Goal: Find specific page/section: Find specific page/section

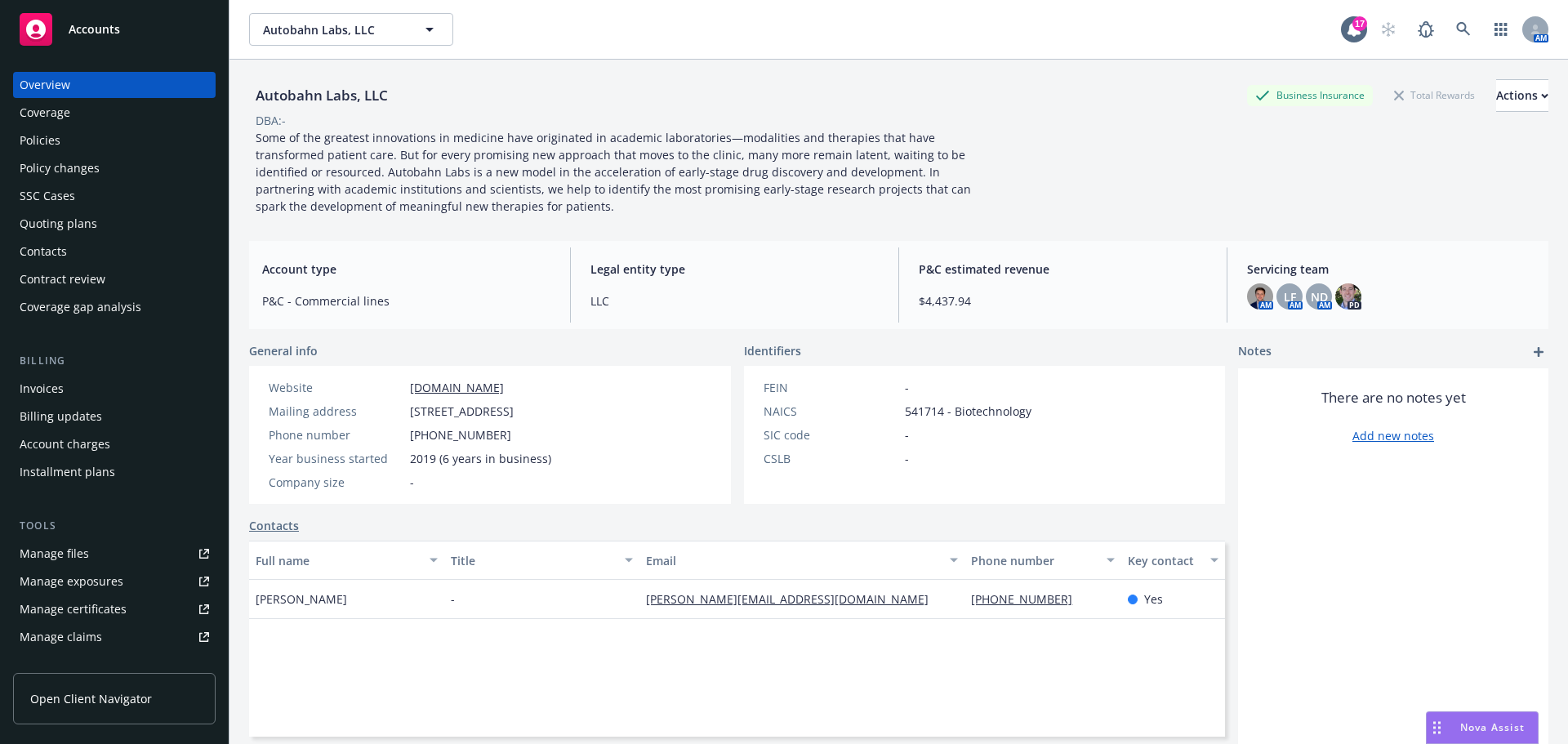
drag, startPoint x: 34, startPoint y: 225, endPoint x: 63, endPoint y: 226, distance: 29.0
click at [34, 225] on div "Quoting plans" at bounding box center [59, 224] width 77 height 26
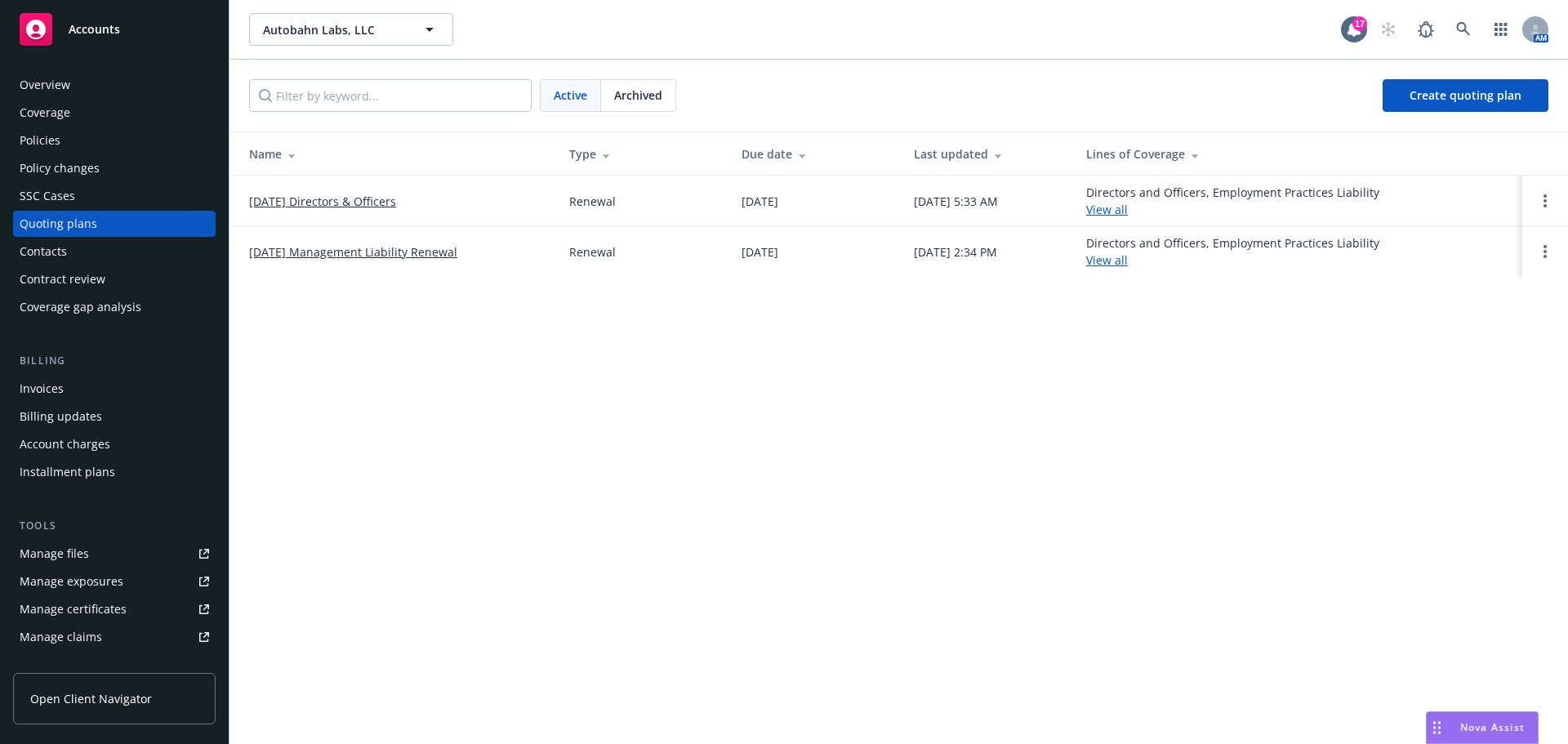
click at [364, 194] on link "[DATE] Directors & Officers" at bounding box center [323, 201] width 147 height 17
